Goal: Find specific page/section: Locate item on page

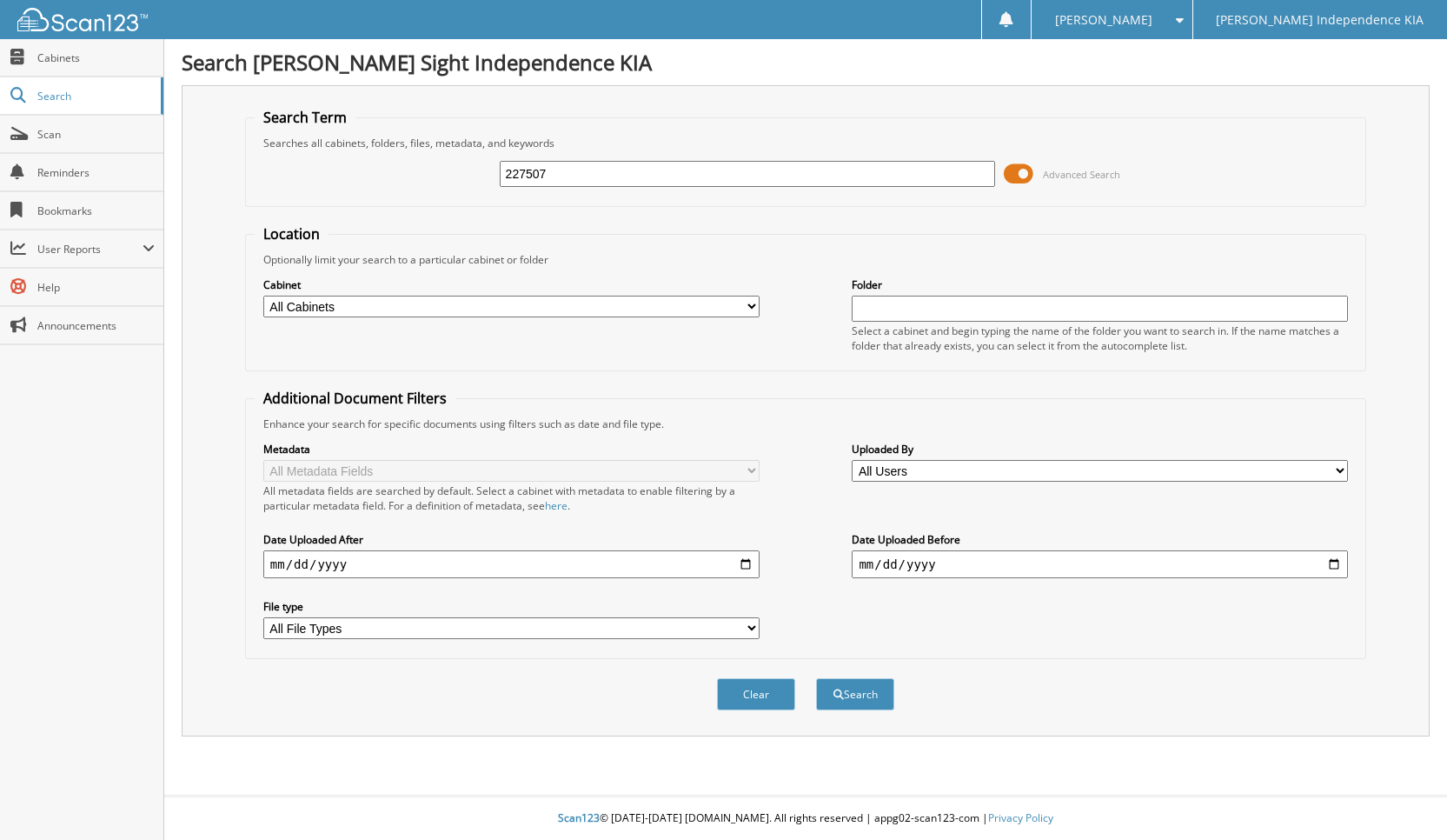
type input "227507"
click at [816, 678] on button "Search" at bounding box center [855, 694] width 78 height 32
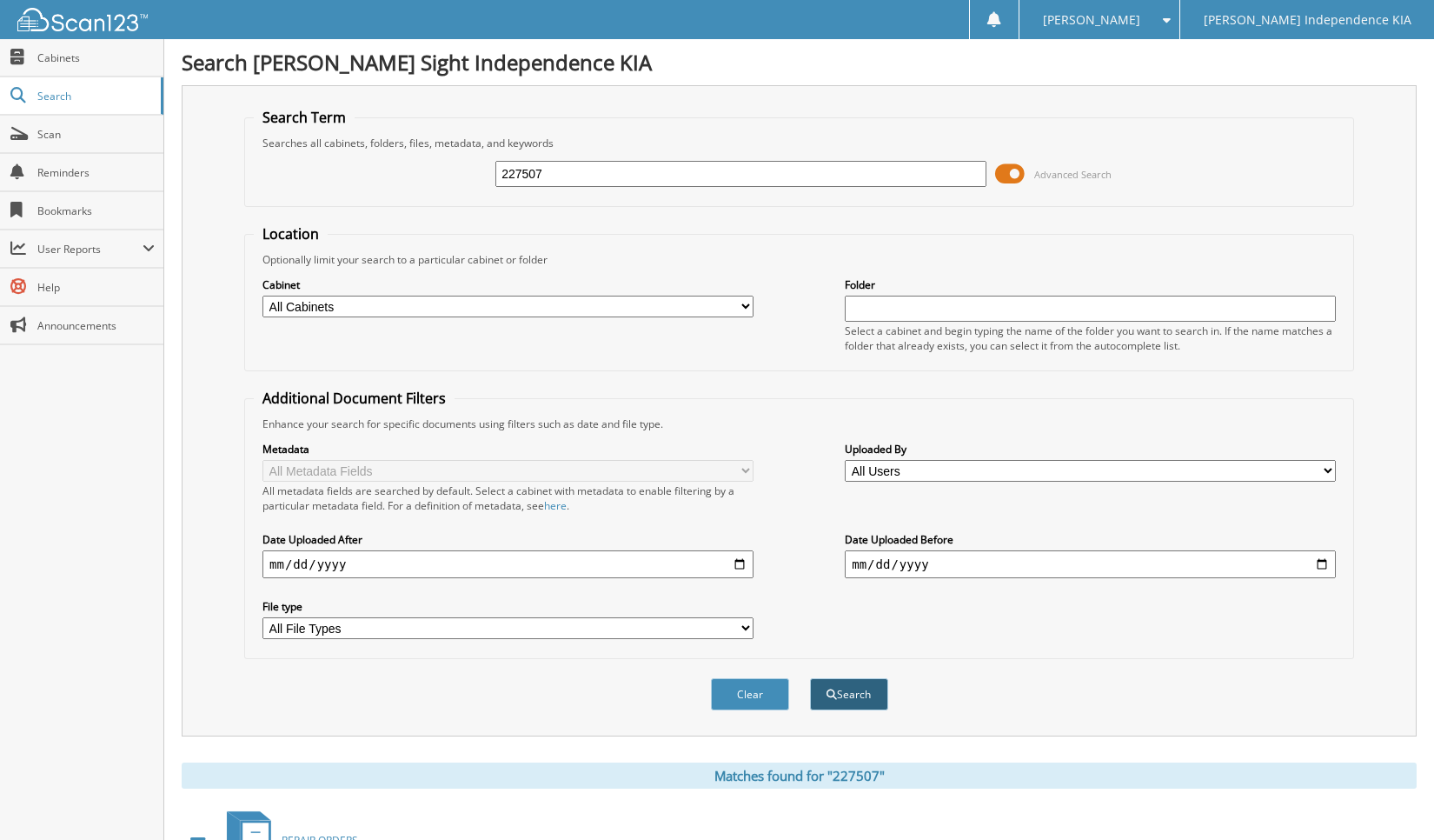
click at [833, 688] on button "Search" at bounding box center [850, 694] width 78 height 32
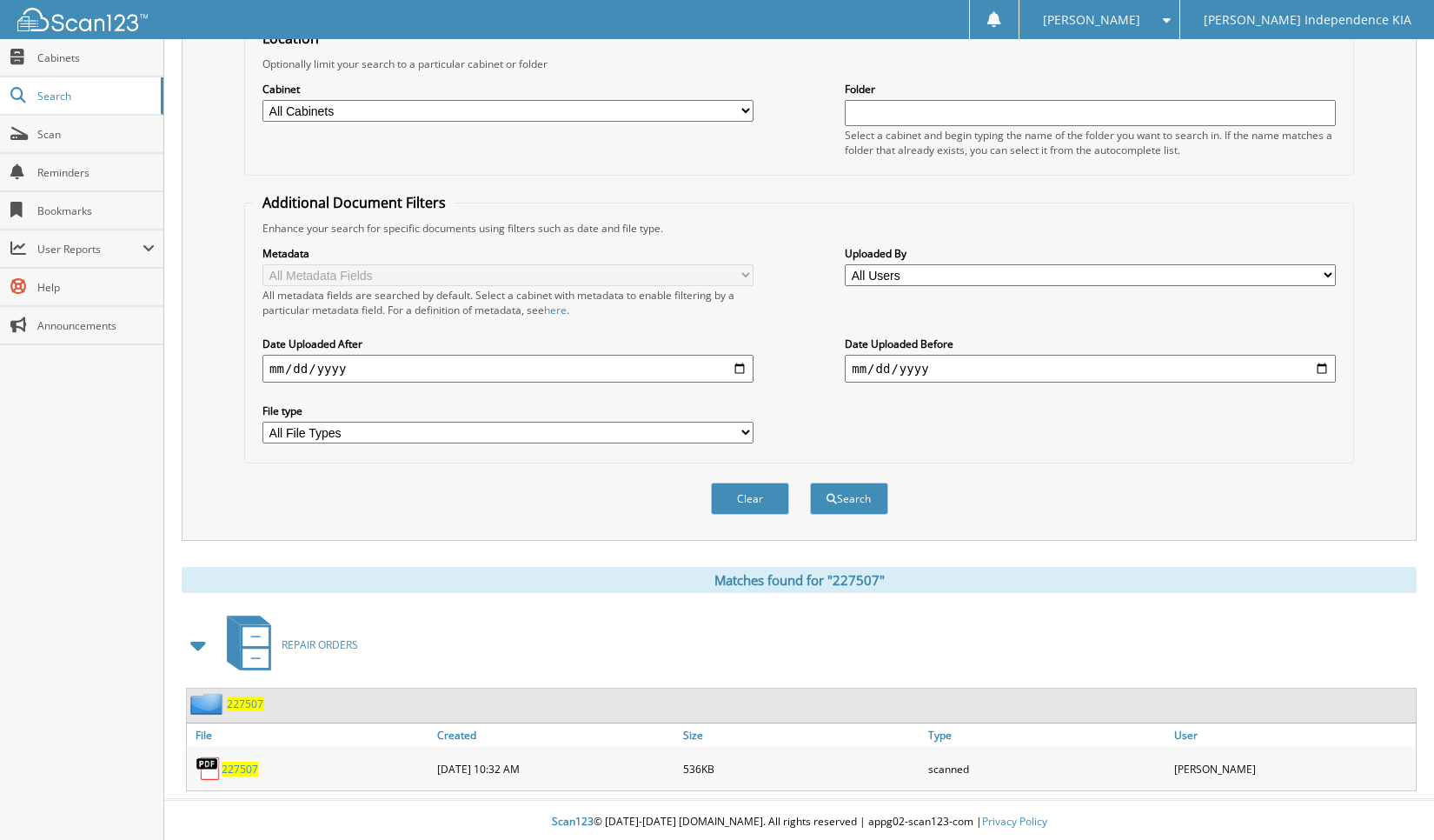
scroll to position [200, 0]
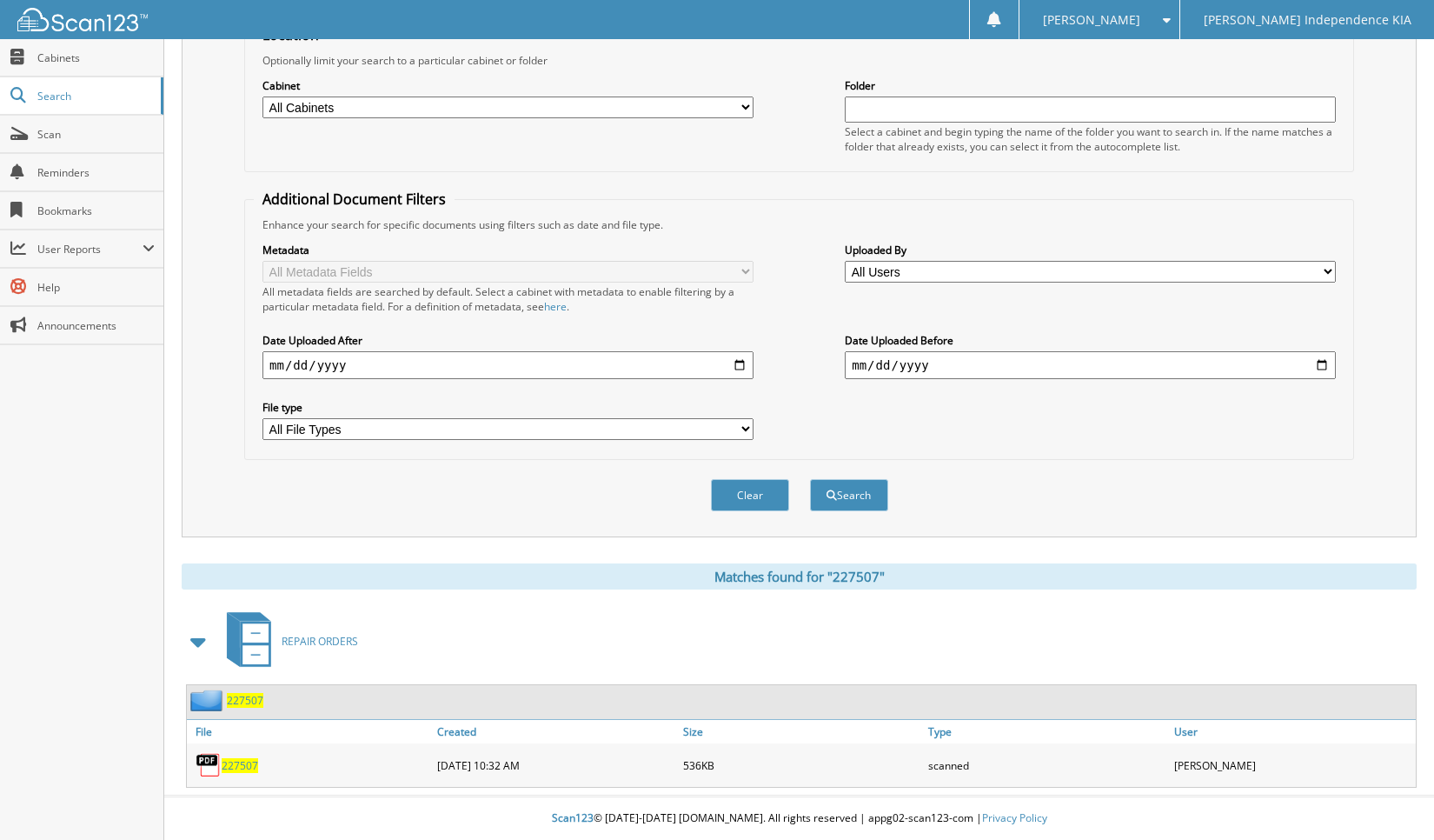
click at [243, 766] on span "227507" at bounding box center [240, 765] width 36 height 14
click at [209, 763] on img at bounding box center [208, 765] width 26 height 26
click at [245, 756] on div "227507" at bounding box center [310, 765] width 246 height 34
click at [245, 765] on span "227507" at bounding box center [240, 765] width 36 height 14
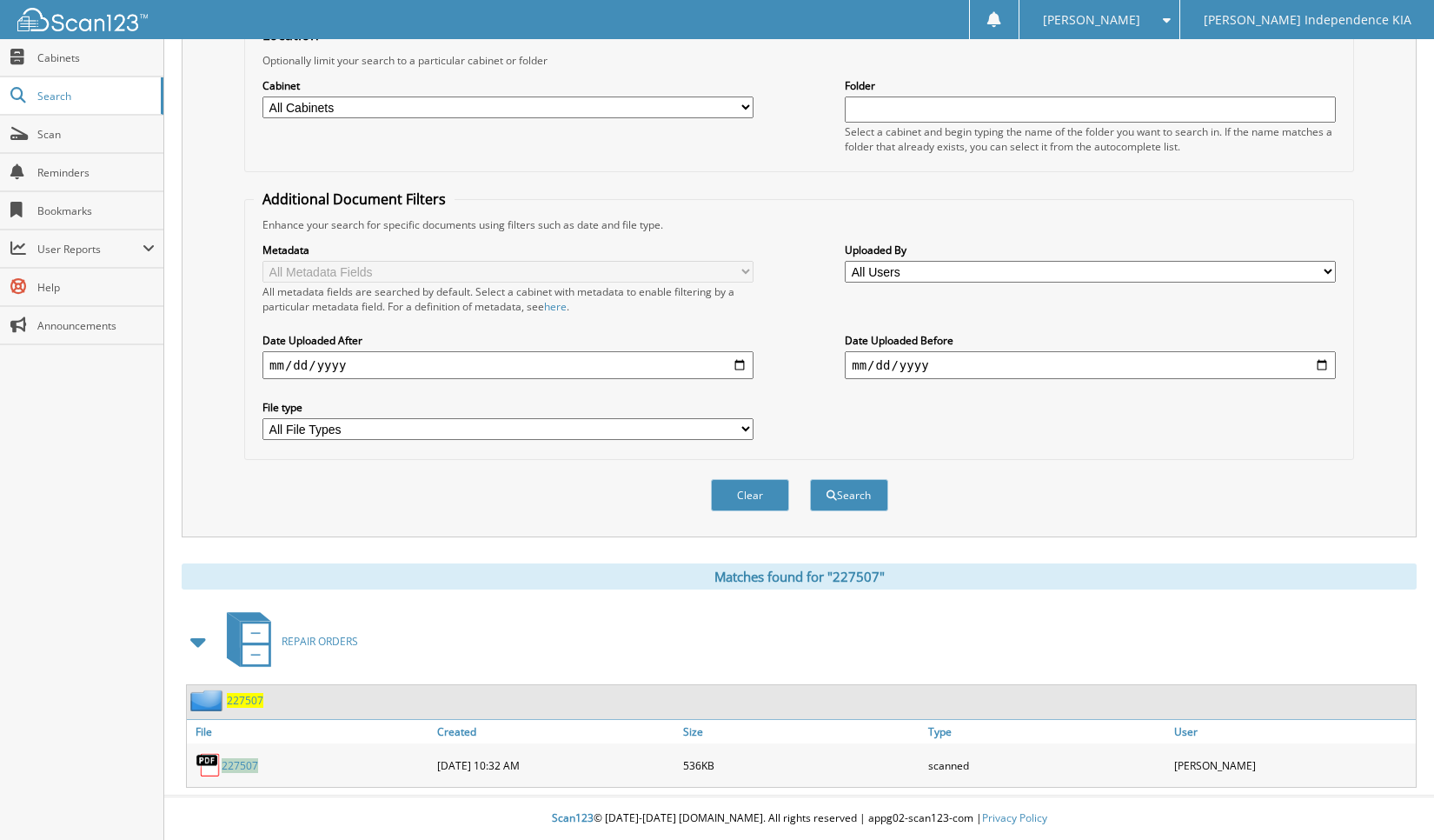
click at [245, 765] on span "227507" at bounding box center [240, 765] width 36 height 14
click at [225, 758] on link "227507" at bounding box center [240, 765] width 36 height 14
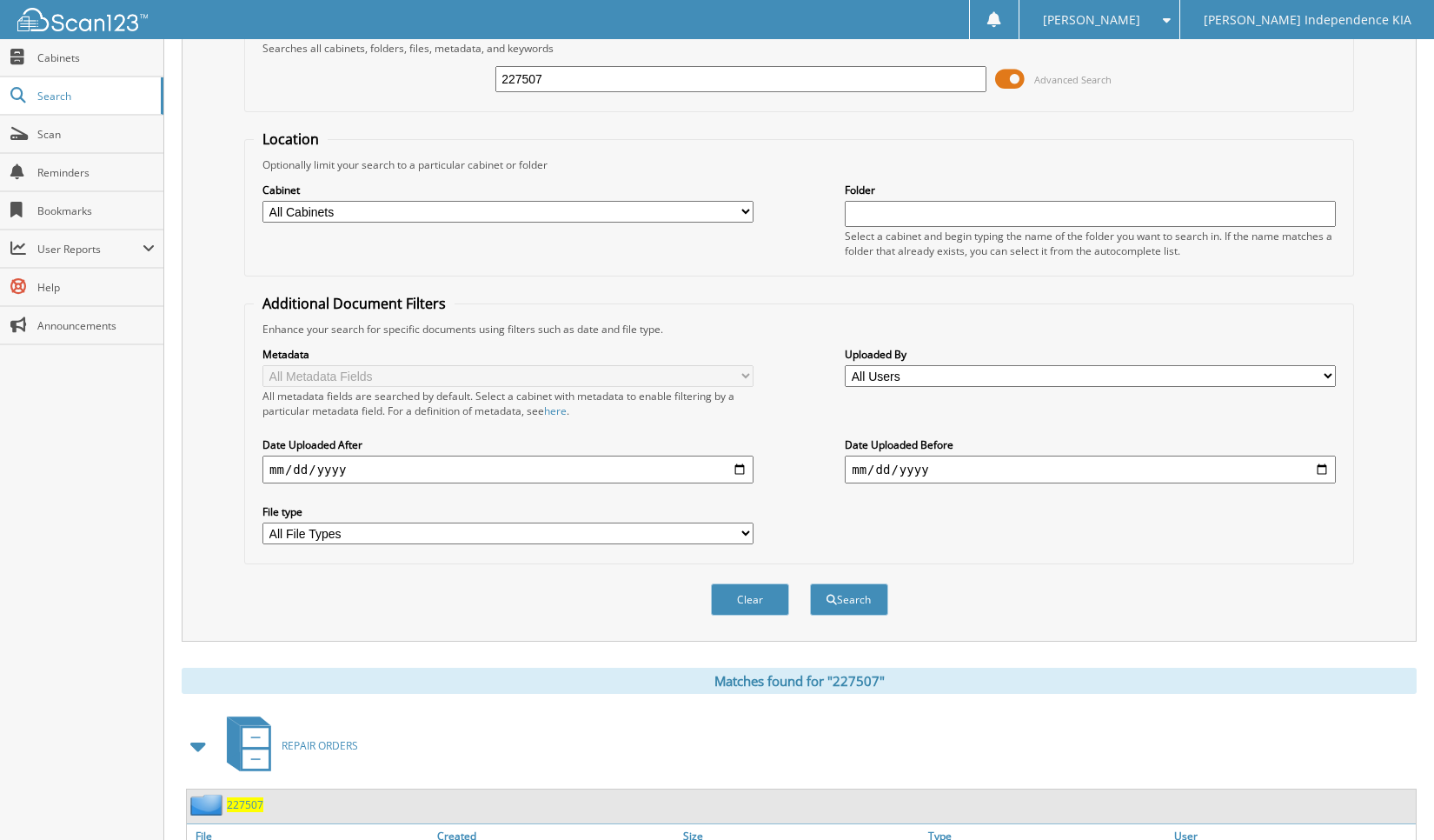
scroll to position [0, 0]
